Goal: Task Accomplishment & Management: Manage account settings

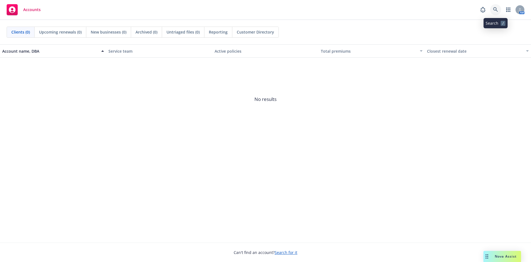
click at [497, 8] on icon at bounding box center [495, 9] width 5 height 5
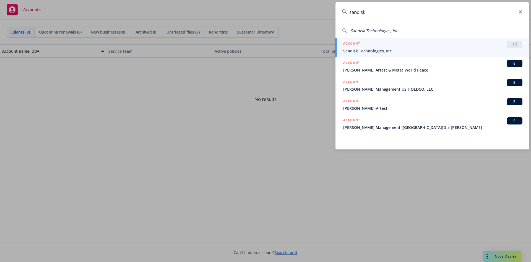
type input "sandisk"
click at [514, 44] on span "TR" at bounding box center [515, 44] width 11 height 5
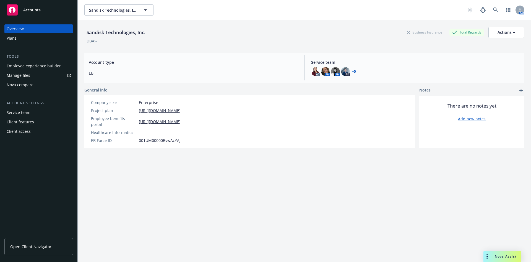
click at [42, 243] on span "Open Client Navigator" at bounding box center [30, 246] width 41 height 6
click at [493, 8] on icon at bounding box center [495, 9] width 5 height 5
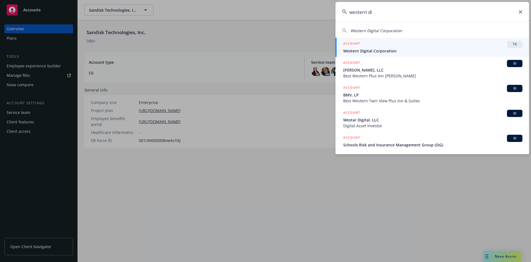
type input "western di"
click at [519, 45] on span "TR" at bounding box center [515, 44] width 11 height 5
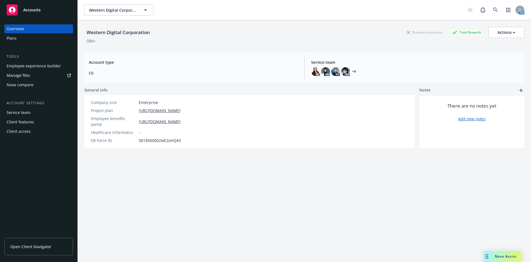
click at [29, 249] on span "Open Client Navigator" at bounding box center [30, 246] width 41 height 6
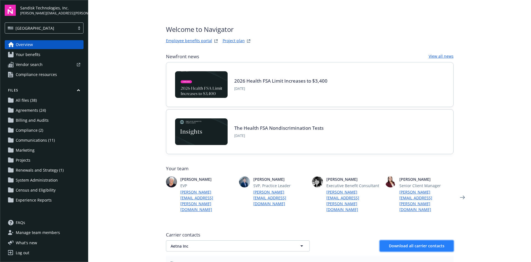
click at [427, 243] on span "Download all carrier contacts" at bounding box center [417, 245] width 56 height 5
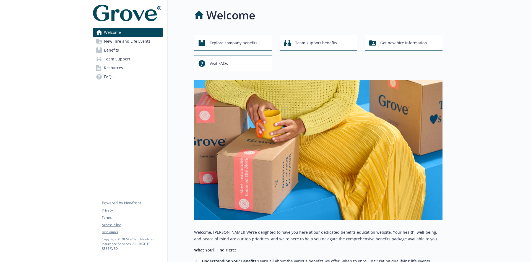
click at [119, 41] on span "New Hire and Life Events" at bounding box center [127, 41] width 46 height 9
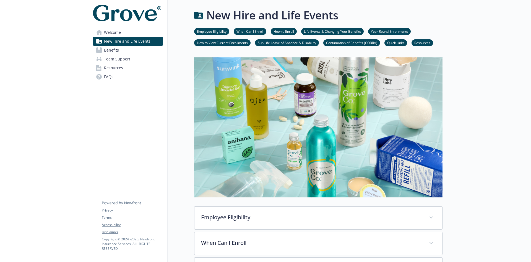
click at [112, 52] on span "Benefits" at bounding box center [111, 50] width 15 height 9
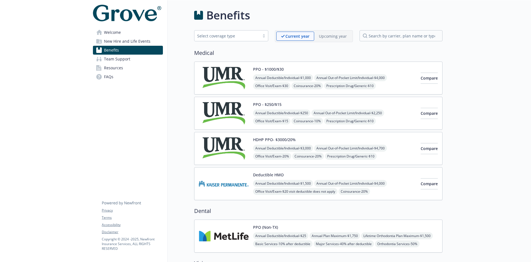
click at [335, 35] on p "Upcoming year" at bounding box center [333, 36] width 28 height 6
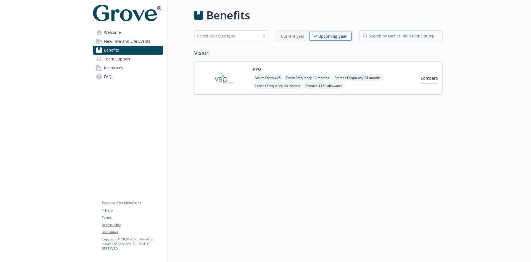
click at [296, 36] on p "Current year" at bounding box center [293, 36] width 24 height 6
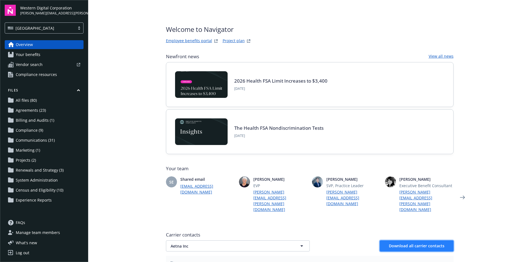
click at [408, 243] on span "Download all carrier contacts" at bounding box center [417, 245] width 56 height 5
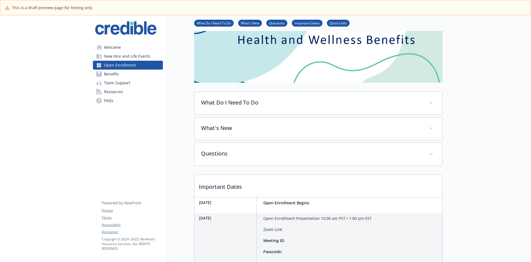
scroll to position [69, 0]
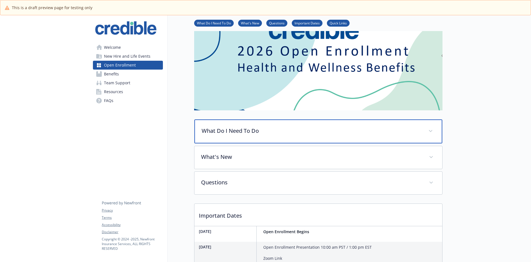
click at [427, 133] on div "What Do I Need To Do" at bounding box center [319, 131] width 248 height 24
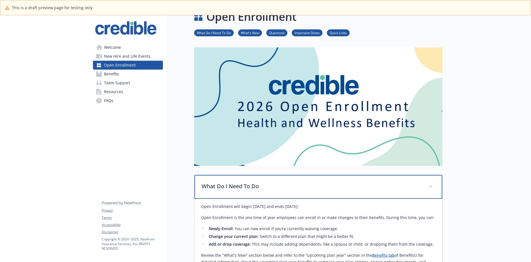
scroll to position [0, 0]
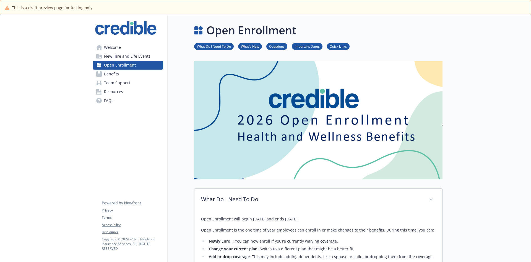
click at [122, 74] on link "Benefits" at bounding box center [128, 73] width 70 height 9
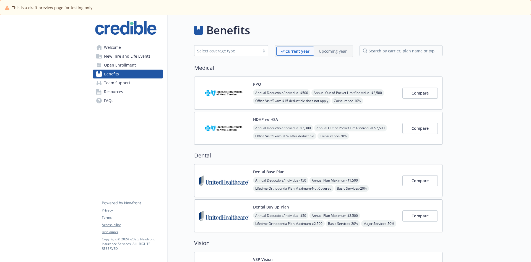
click at [342, 52] on p "Upcoming year" at bounding box center [333, 51] width 28 height 6
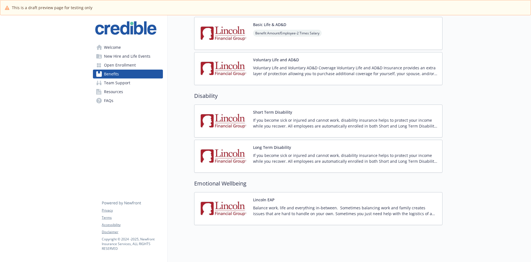
scroll to position [67, 0]
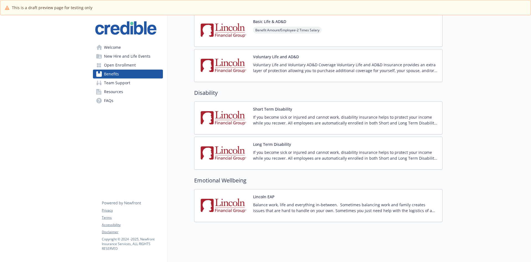
click at [119, 66] on span "Open Enrollment" at bounding box center [120, 65] width 32 height 9
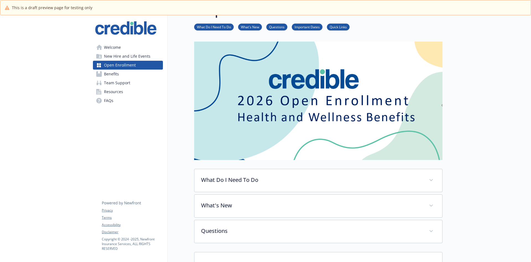
scroll to position [67, 0]
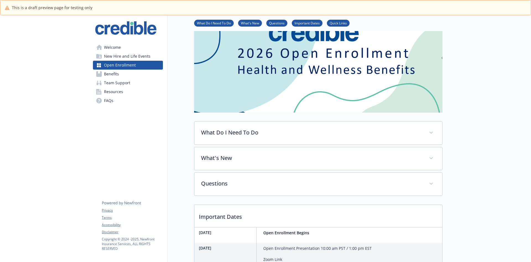
click at [141, 56] on span "New Hire and Life Events" at bounding box center [127, 56] width 46 height 9
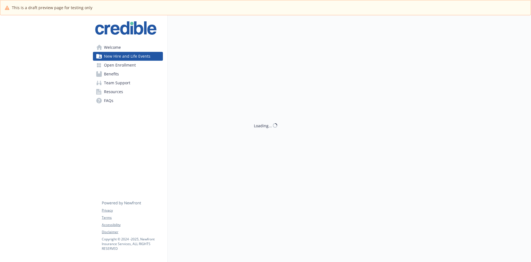
scroll to position [67, 0]
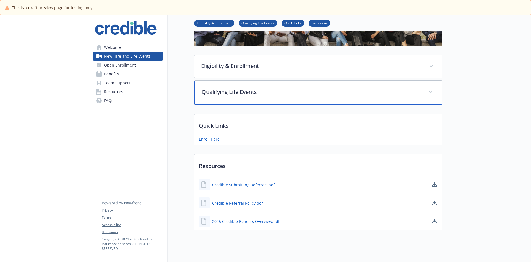
click at [431, 93] on span at bounding box center [430, 92] width 9 height 9
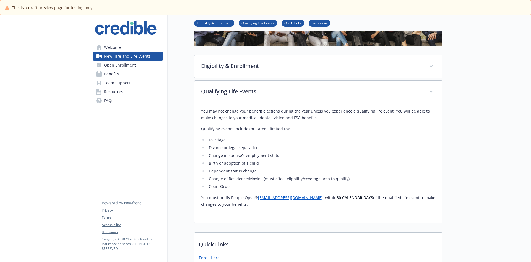
drag, startPoint x: 202, startPoint y: 198, endPoint x: 402, endPoint y: 204, distance: 199.9
click at [401, 205] on p "You must notify People Ops. @ hr@credible.com , within 30 CALENDAR DAYS of the …" at bounding box center [318, 200] width 235 height 13
copy p "You must notify People Ops. @ hr@credible.com , within 30 CALENDAR DAYS of the …"
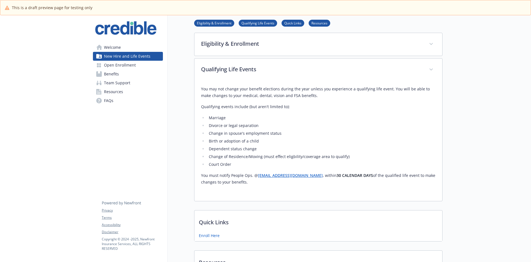
scroll to position [86, 0]
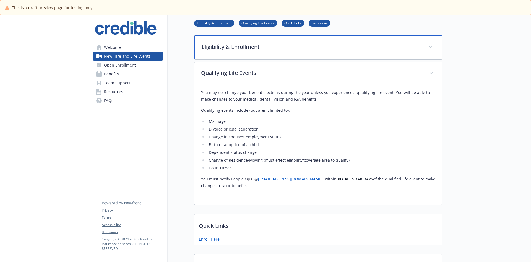
click at [434, 47] on span at bounding box center [430, 47] width 9 height 9
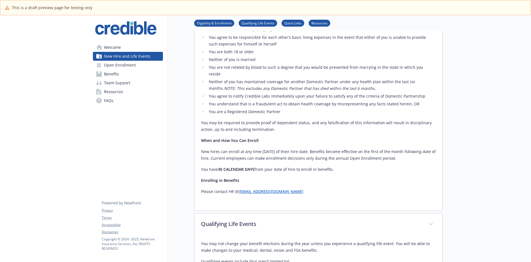
scroll to position [308, 0]
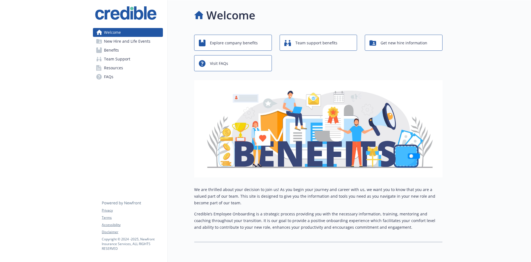
click at [132, 42] on span "New Hire and Life Events" at bounding box center [127, 41] width 46 height 9
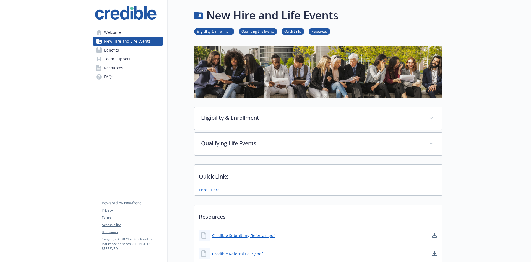
click at [115, 50] on span "Benefits" at bounding box center [111, 50] width 15 height 9
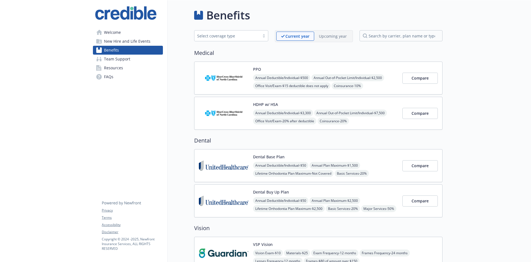
click at [349, 35] on div "Upcoming year" at bounding box center [332, 36] width 37 height 9
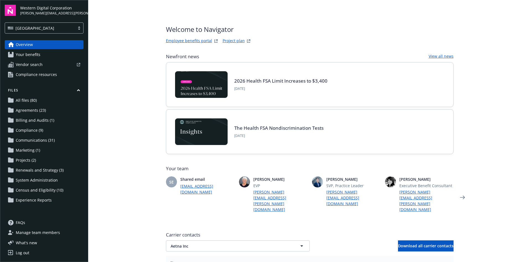
click at [193, 40] on link "Employee benefits portal" at bounding box center [189, 41] width 46 height 7
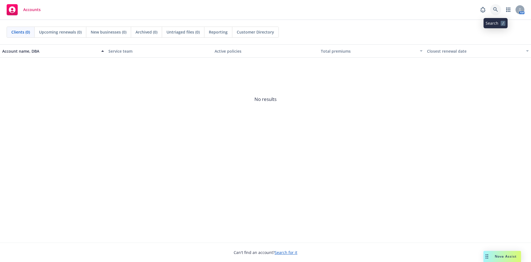
click at [494, 9] on icon at bounding box center [495, 9] width 5 height 5
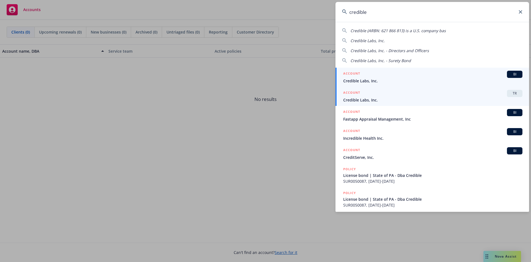
type input "credible"
click at [513, 94] on span "TR" at bounding box center [515, 93] width 11 height 5
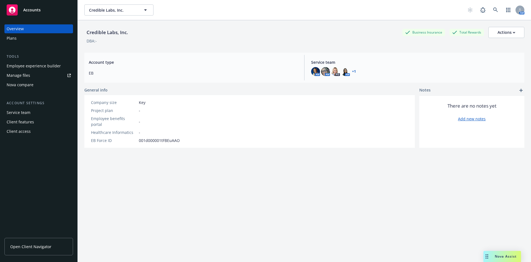
click at [53, 246] on link "Open Client Navigator" at bounding box center [38, 245] width 69 height 17
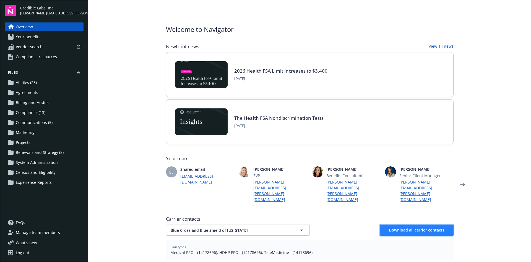
click at [395, 224] on button "Download all carrier contacts" at bounding box center [417, 229] width 74 height 11
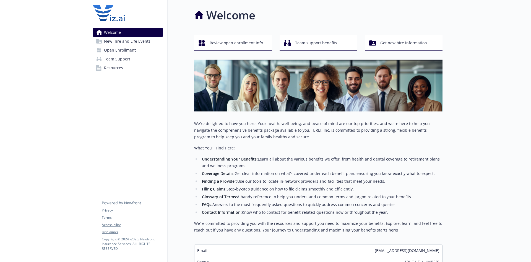
click at [117, 45] on span "New Hire and Life Events" at bounding box center [127, 41] width 46 height 9
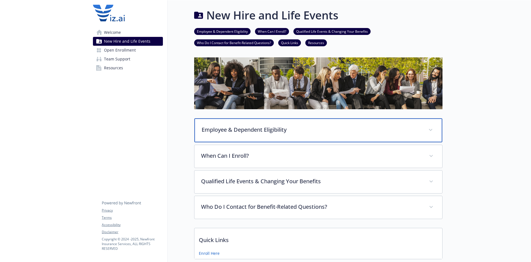
click at [238, 130] on p "Employee & Dependent Eligibility" at bounding box center [312, 129] width 220 height 8
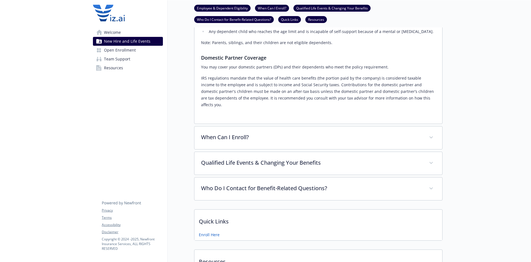
scroll to position [194, 0]
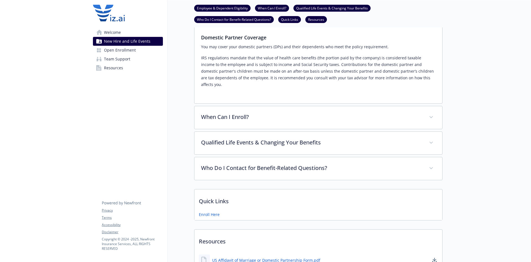
click at [120, 50] on span "Open Enrollment" at bounding box center [120, 50] width 32 height 9
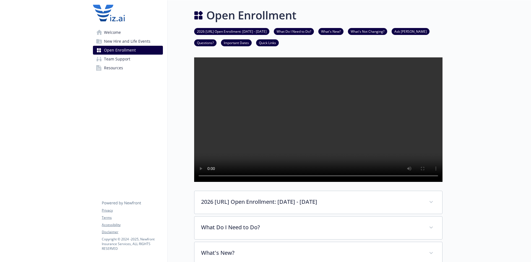
click at [113, 33] on span "Welcome" at bounding box center [112, 32] width 17 height 9
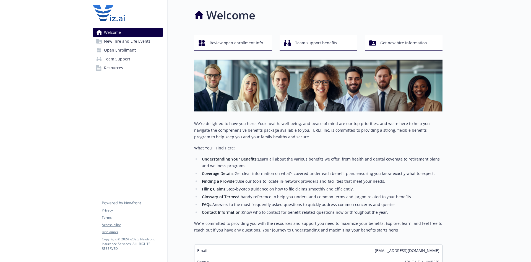
click at [114, 42] on span "New Hire and Life Events" at bounding box center [127, 41] width 46 height 9
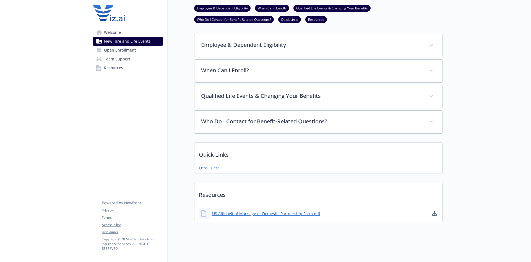
scroll to position [88, 0]
click at [110, 53] on span "Open Enrollment" at bounding box center [120, 50] width 32 height 9
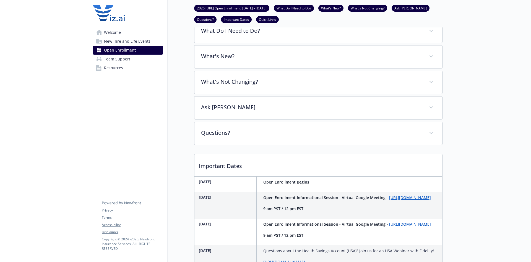
scroll to position [199, 0]
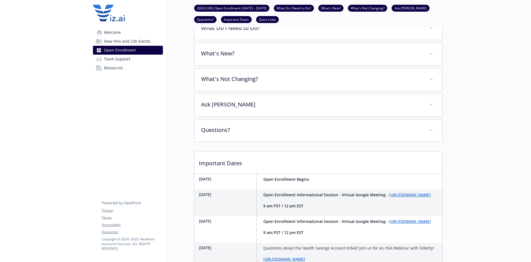
click at [107, 59] on span "Team Support" at bounding box center [117, 59] width 26 height 9
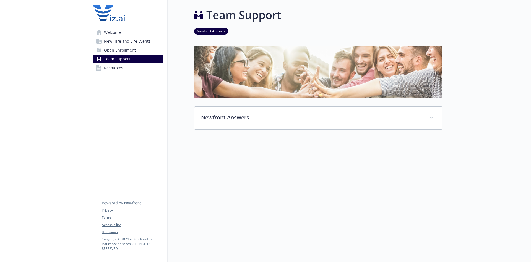
scroll to position [4, 0]
click at [110, 69] on span "Resources" at bounding box center [113, 67] width 19 height 9
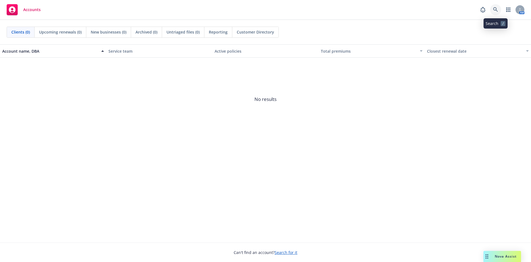
click at [493, 9] on link at bounding box center [495, 9] width 11 height 11
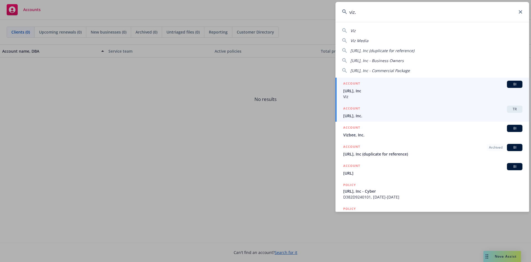
type input "viz."
click at [514, 108] on span "TR" at bounding box center [515, 109] width 11 height 5
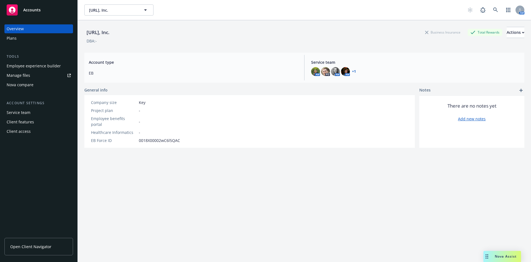
click at [34, 244] on span "Open Client Navigator" at bounding box center [30, 246] width 41 height 6
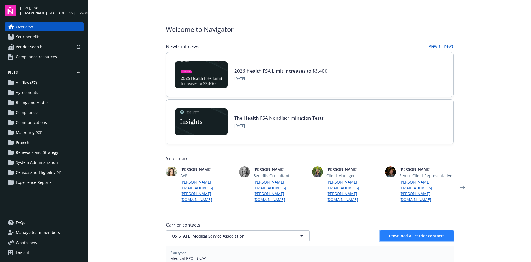
click at [417, 233] on span "Download all carrier contacts" at bounding box center [417, 235] width 56 height 5
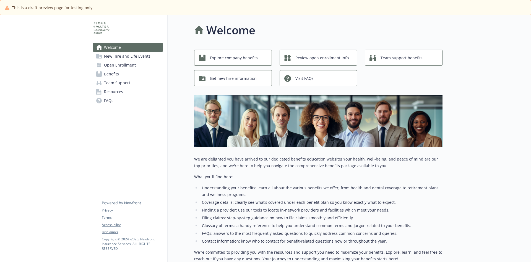
click at [124, 57] on span "New Hire and Life Events" at bounding box center [127, 56] width 46 height 9
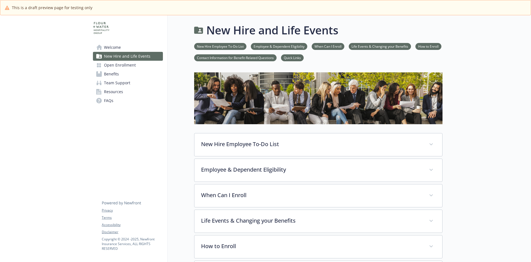
click at [124, 69] on span "Open Enrollment" at bounding box center [120, 65] width 32 height 9
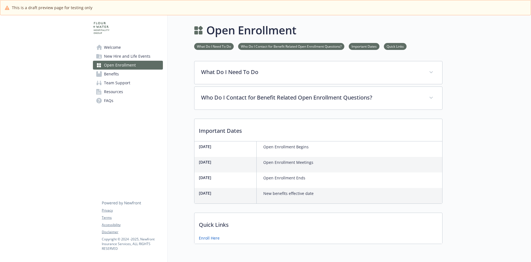
click at [119, 74] on link "Benefits" at bounding box center [128, 73] width 70 height 9
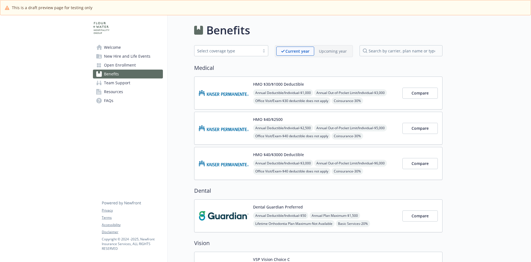
click at [338, 51] on p "Upcoming year" at bounding box center [333, 51] width 28 height 6
click at [298, 51] on p "Current year" at bounding box center [293, 51] width 24 height 6
click at [122, 49] on link "Welcome" at bounding box center [128, 47] width 70 height 9
